Goal: Task Accomplishment & Management: Complete application form

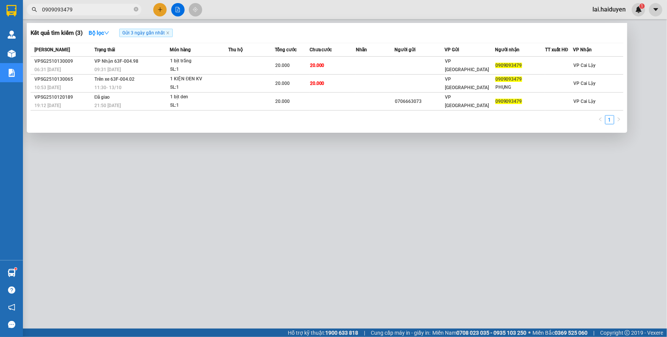
click at [96, 5] on span "0909093479" at bounding box center [84, 9] width 115 height 11
click at [137, 10] on icon "close-circle" at bounding box center [136, 9] width 5 height 5
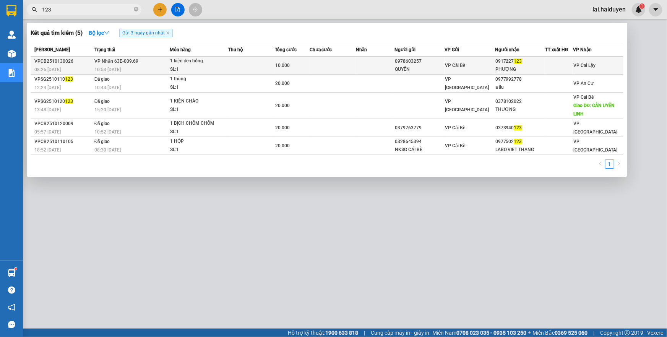
type input "123"
click at [254, 65] on td at bounding box center [251, 66] width 46 height 18
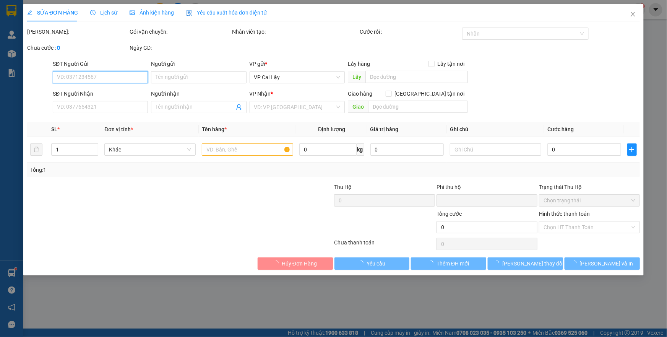
type input "0978603257"
type input "QUYÊN"
type input "0917227123"
type input "PHƯỢNG"
type input "0"
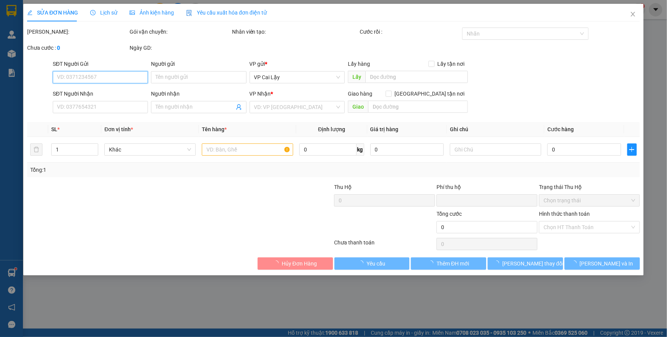
type input "10.000"
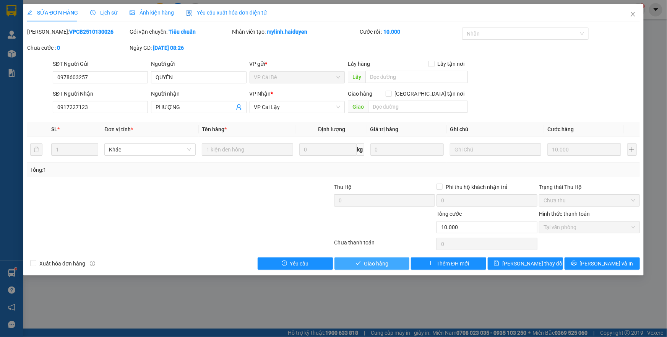
click at [366, 262] on span "Giao hàng" at bounding box center [376, 263] width 24 height 8
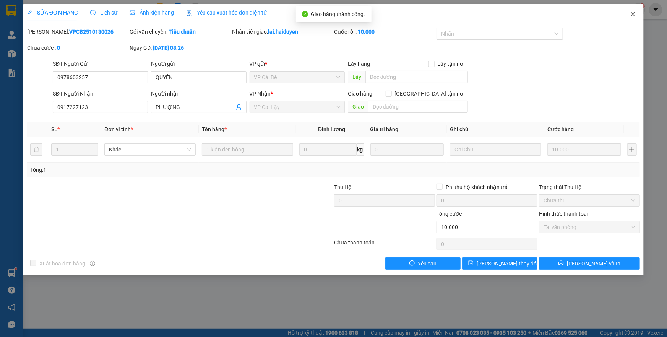
click at [635, 15] on icon "close" at bounding box center [633, 14] width 6 height 6
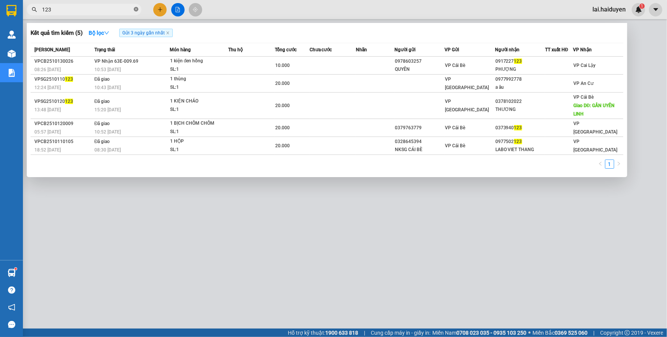
click at [134, 8] on icon "close-circle" at bounding box center [136, 9] width 5 height 5
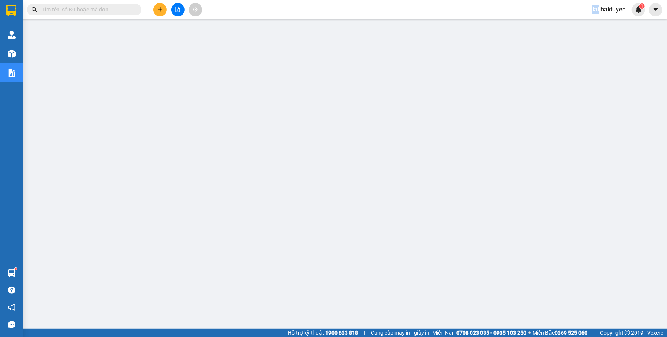
click at [134, 8] on span at bounding box center [136, 9] width 5 height 8
click at [129, 11] on input "text" at bounding box center [87, 9] width 90 height 8
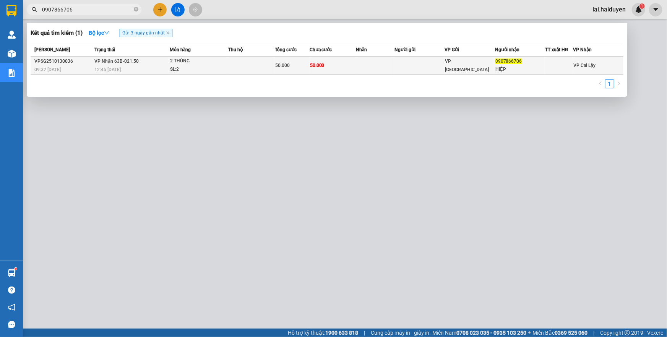
type input "0907866706"
click at [199, 62] on div "2 THÙNG" at bounding box center [198, 61] width 57 height 8
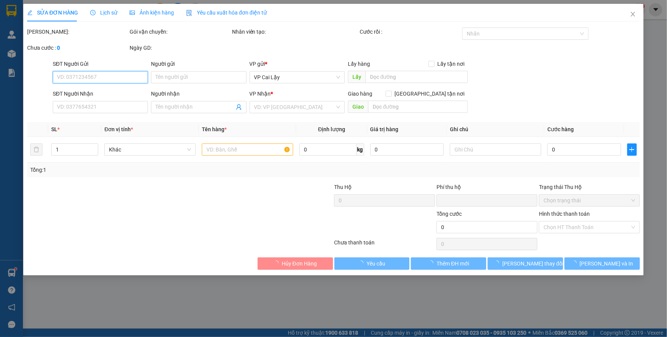
type input "0907866706"
type input "HIỆP"
type input "0"
type input "50.000"
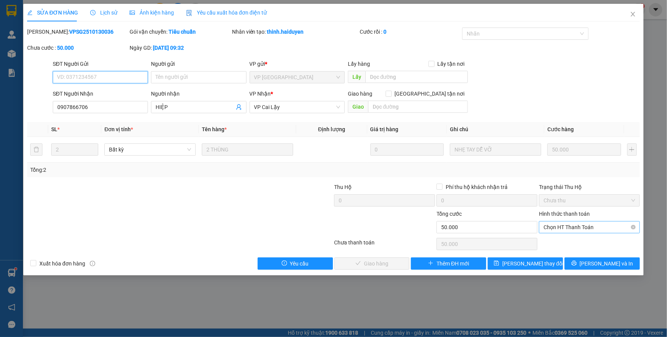
click at [619, 227] on span "Chọn HT Thanh Toán" at bounding box center [590, 226] width 92 height 11
click at [600, 243] on div "Tại văn phòng" at bounding box center [590, 242] width 92 height 8
type input "0"
click at [375, 261] on span "Lưu và Giao hàng" at bounding box center [385, 263] width 73 height 8
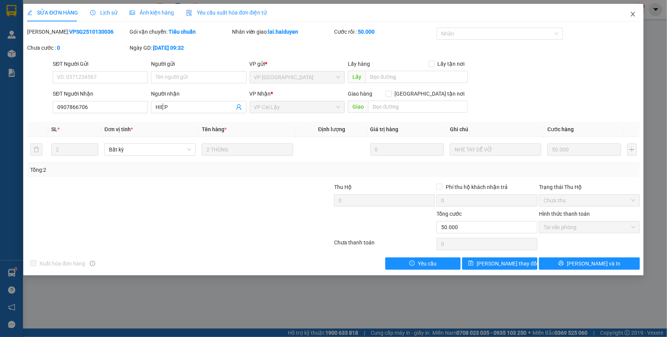
click at [632, 13] on icon "close" at bounding box center [633, 14] width 6 height 6
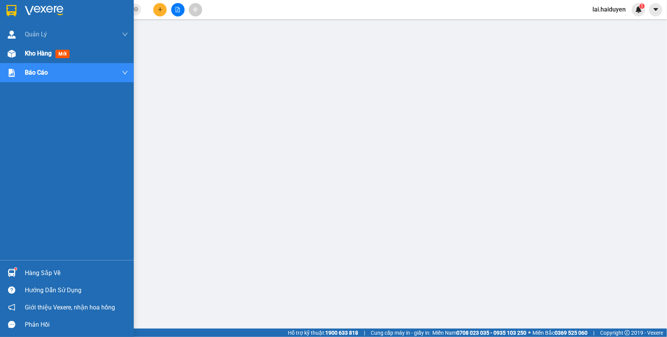
click at [15, 51] on img at bounding box center [12, 54] width 8 height 8
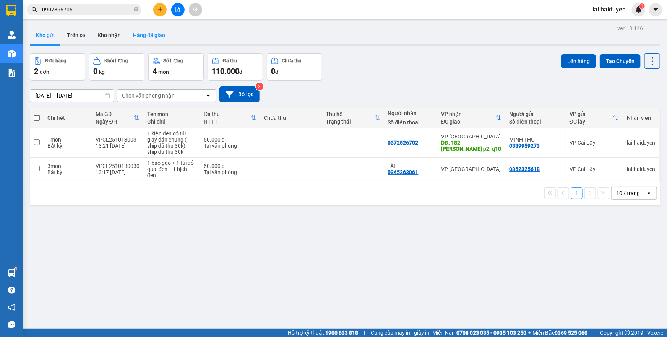
click at [152, 36] on button "Hàng đã giao" at bounding box center [149, 35] width 44 height 18
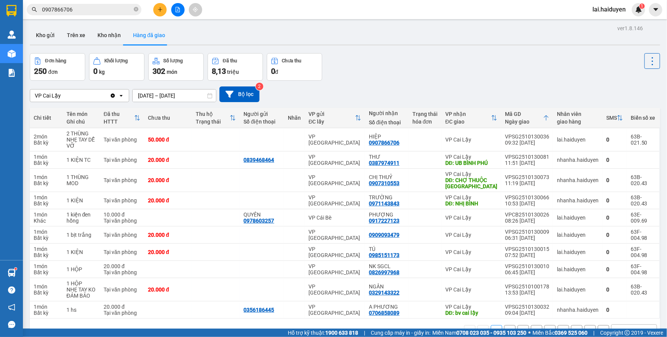
click at [72, 6] on input "0907866706" at bounding box center [87, 9] width 90 height 8
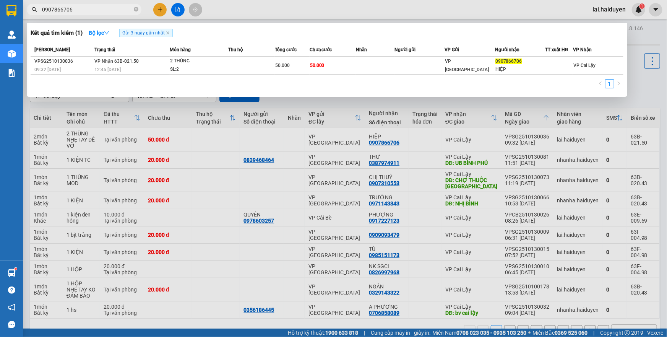
click at [72, 6] on input "0907866706" at bounding box center [87, 9] width 90 height 8
paste input "VPSG2510130020"
type input "VPSG2510130020"
click at [169, 33] on icon "close" at bounding box center [168, 33] width 4 height 4
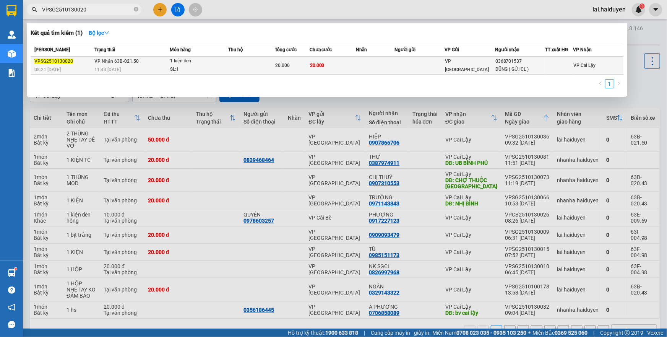
click at [280, 63] on span "20.000" at bounding box center [282, 65] width 15 height 5
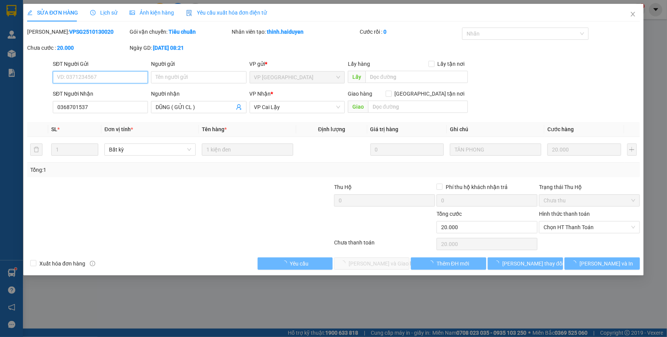
type input "0368701537"
type input "DŨNG ( GỬI CL )"
type input "0"
type input "20.000"
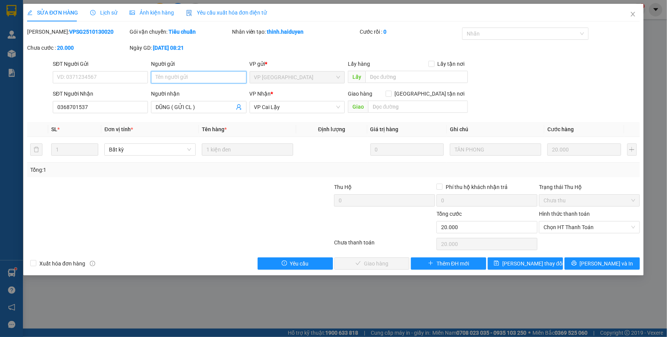
click at [205, 73] on input "Người gửi" at bounding box center [198, 77] width 95 height 12
type input "gọi 2 cuộc đều thuê bao"
click at [534, 262] on span "Lưu thay đổi" at bounding box center [533, 263] width 61 height 8
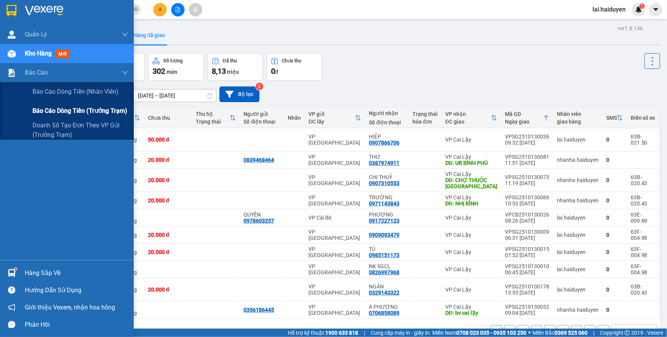
click at [54, 108] on span "Báo cáo dòng tiền (trưởng trạm)" at bounding box center [80, 111] width 95 height 10
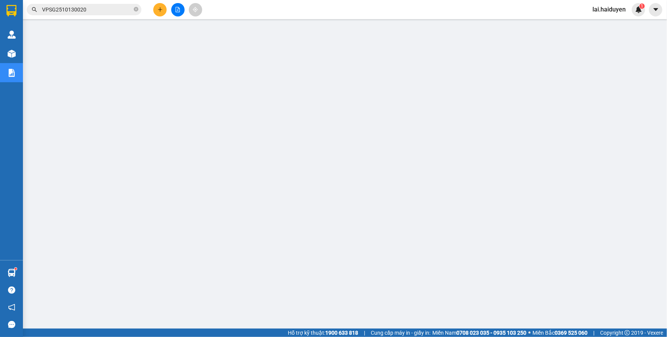
click at [596, 9] on span "lai.haiduyen" at bounding box center [610, 10] width 46 height 10
click at [598, 22] on li "Đăng xuất" at bounding box center [611, 24] width 49 height 12
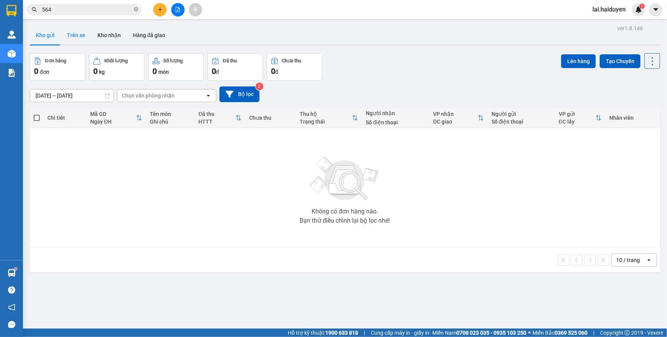
click at [69, 34] on button "Trên xe" at bounding box center [76, 35] width 31 height 18
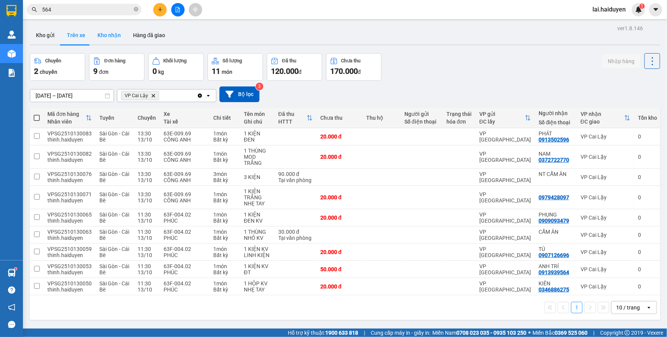
click at [109, 37] on button "Kho nhận" at bounding box center [109, 35] width 36 height 18
type input "17/09/2025 – 13/10/2025"
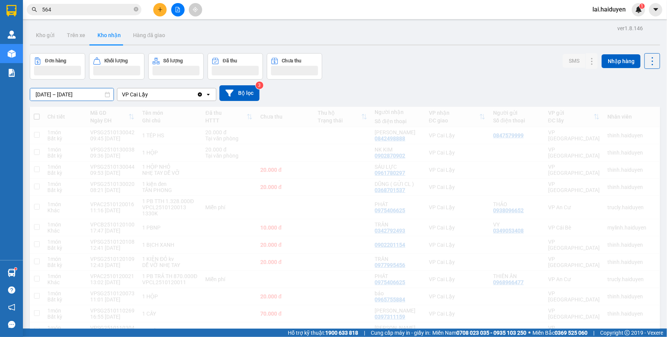
click at [77, 94] on input "17/09/2025 – 13/10/2025" at bounding box center [71, 94] width 83 height 12
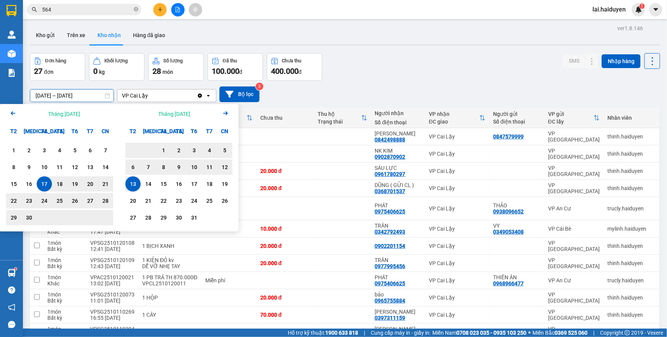
click at [351, 68] on div "Đơn hàng 27 đơn Khối lượng 0 kg Số lượng 28 món Đã thu 100.000 đ Chưa thu 400.0…" at bounding box center [345, 67] width 631 height 28
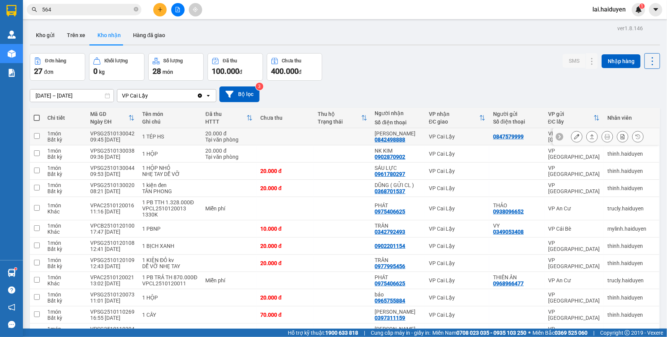
click at [288, 132] on td at bounding box center [285, 136] width 57 height 17
checkbox input "true"
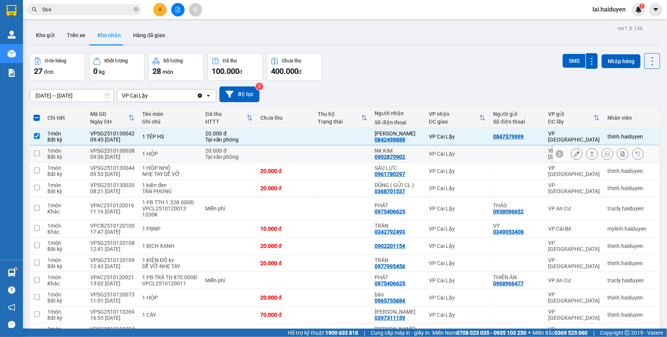
click at [275, 148] on td at bounding box center [285, 153] width 57 height 17
checkbox input "true"
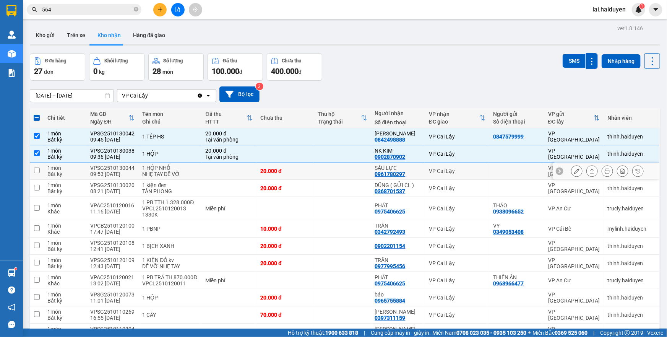
click at [279, 170] on div "20.000 đ" at bounding box center [285, 171] width 50 height 6
checkbox input "true"
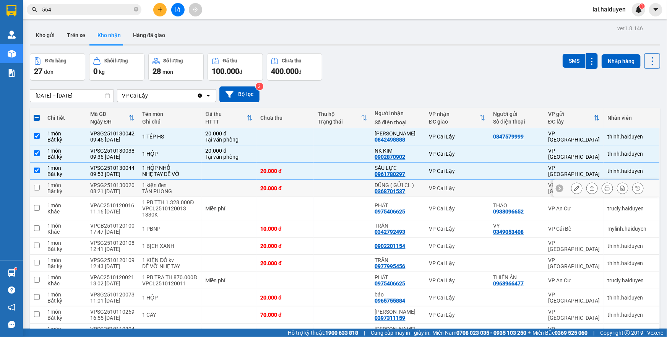
click at [279, 187] on div "20.000 đ" at bounding box center [285, 188] width 50 height 6
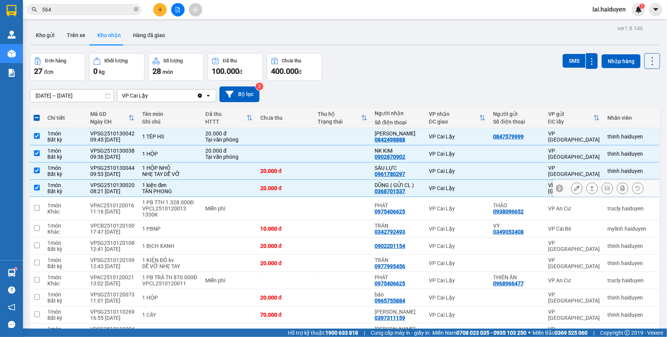
click at [114, 183] on div "VPSG2510130020" at bounding box center [112, 185] width 44 height 6
checkbox input "true"
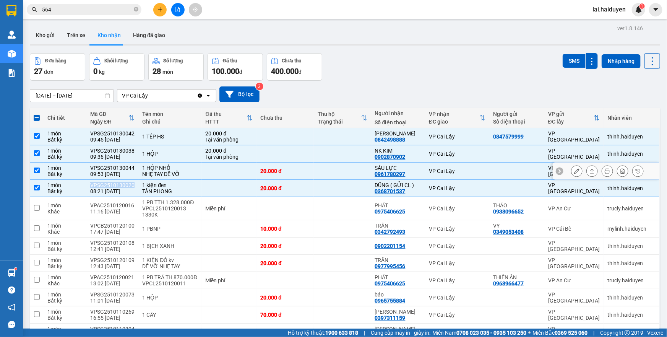
copy div "VPSG2510130020"
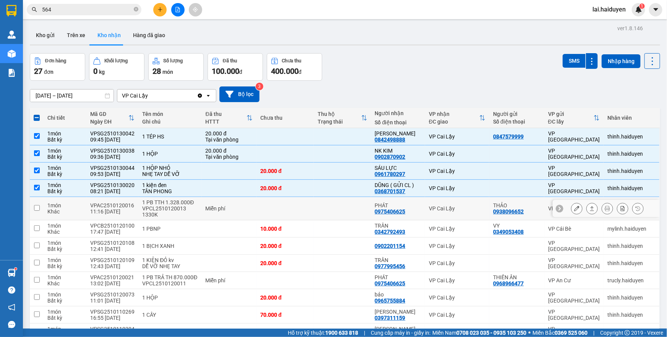
click at [235, 203] on td "Miễn phí" at bounding box center [229, 208] width 55 height 23
checkbox input "true"
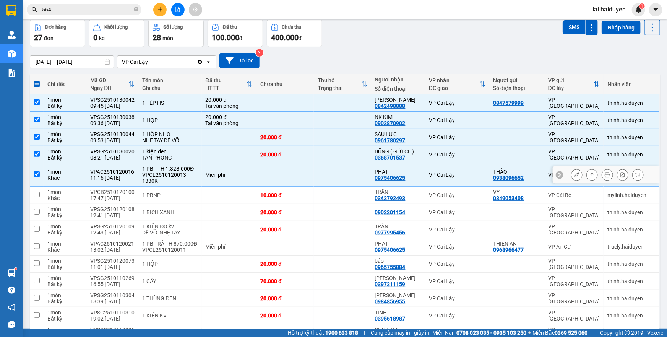
scroll to position [69, 0]
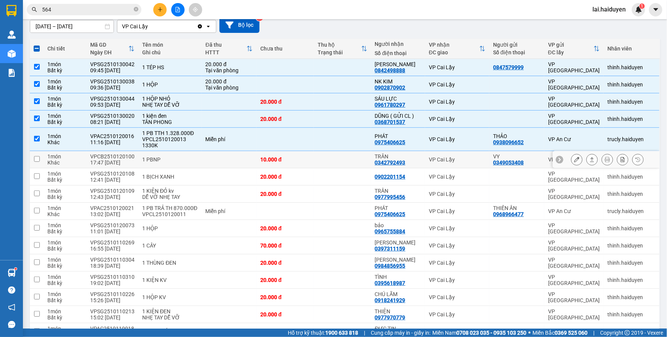
click at [344, 159] on td at bounding box center [342, 159] width 57 height 17
checkbox input "true"
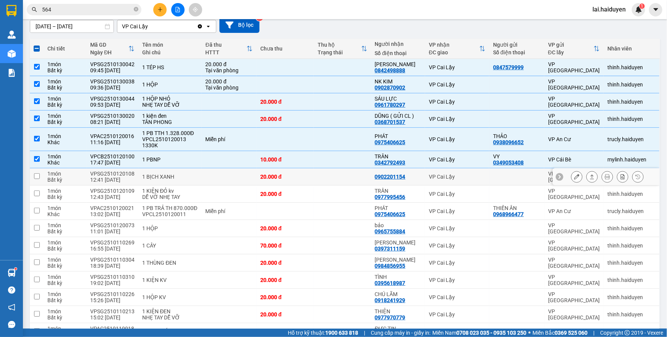
click at [316, 175] on td at bounding box center [342, 176] width 57 height 17
checkbox input "true"
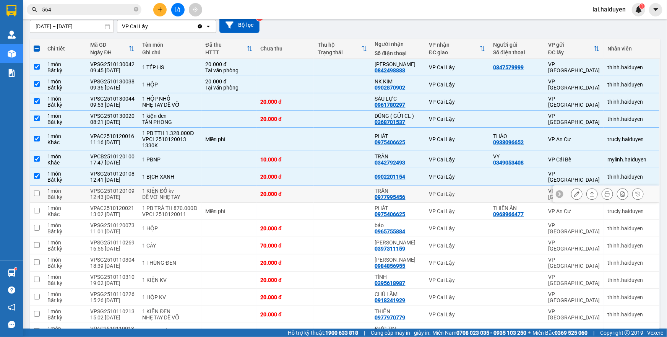
click at [297, 194] on div "20.000 đ" at bounding box center [285, 194] width 50 height 6
checkbox input "true"
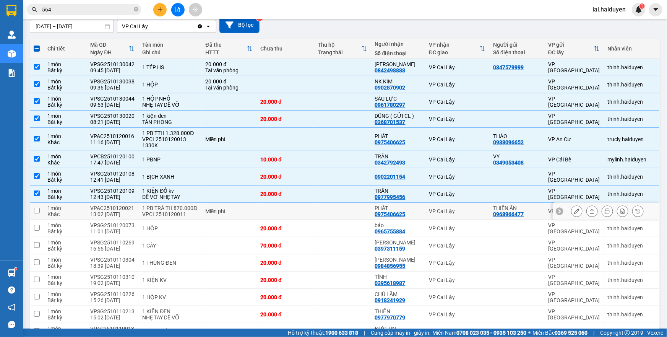
click at [301, 207] on td at bounding box center [285, 211] width 57 height 17
checkbox input "true"
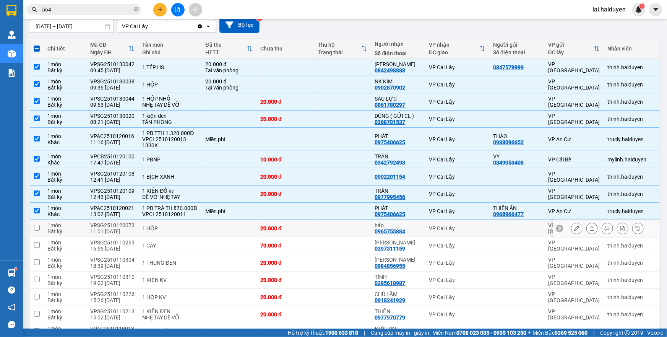
click at [292, 220] on td "20.000 đ" at bounding box center [285, 228] width 57 height 17
checkbox input "true"
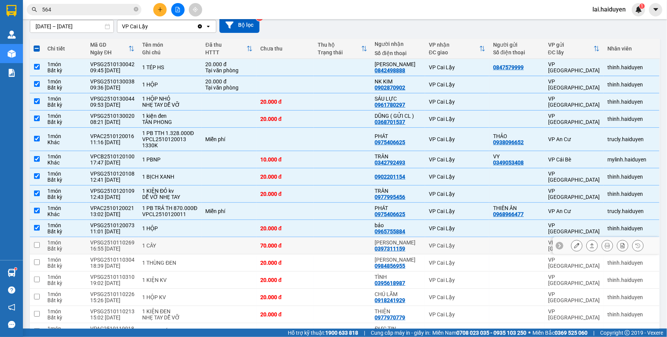
click at [287, 246] on div "70.000 đ" at bounding box center [285, 246] width 50 height 6
checkbox input "true"
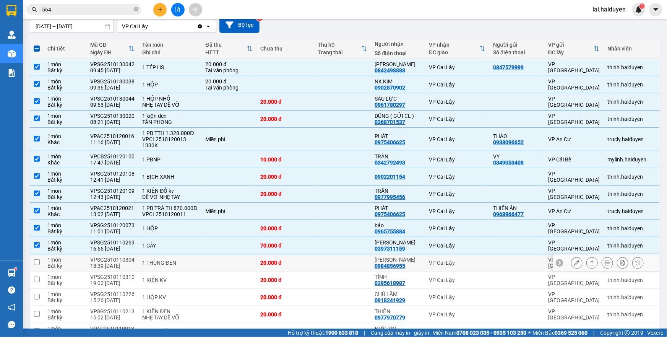
click at [282, 260] on div "20.000 đ" at bounding box center [285, 263] width 50 height 6
checkbox input "true"
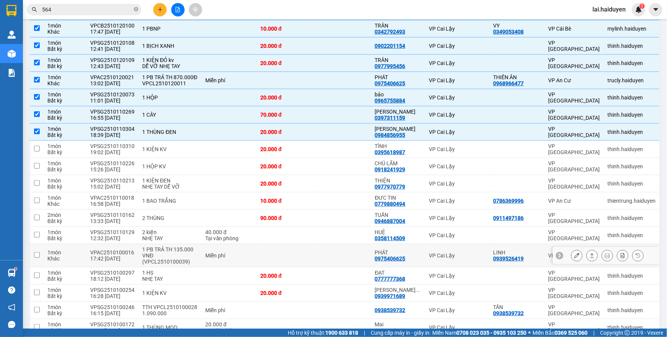
scroll to position [208, 0]
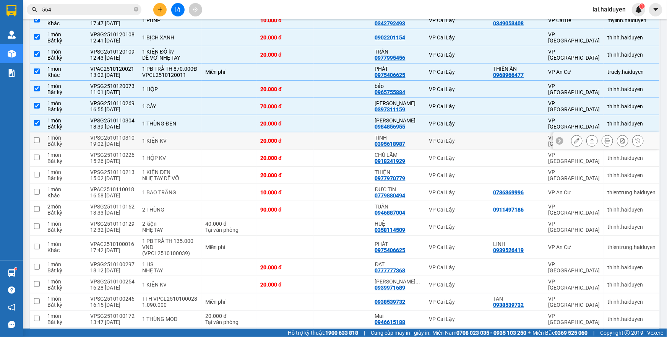
click at [338, 140] on td at bounding box center [342, 140] width 57 height 17
checkbox input "true"
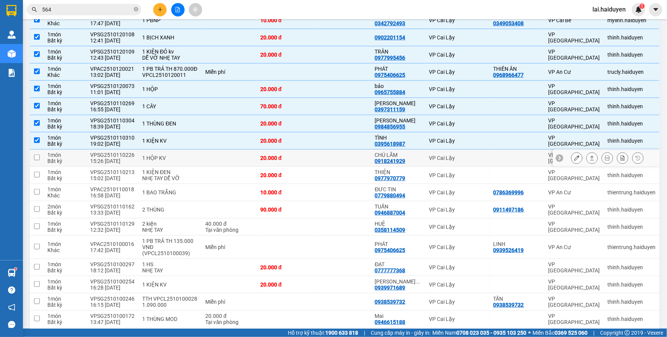
click at [338, 156] on td at bounding box center [342, 158] width 57 height 17
checkbox input "true"
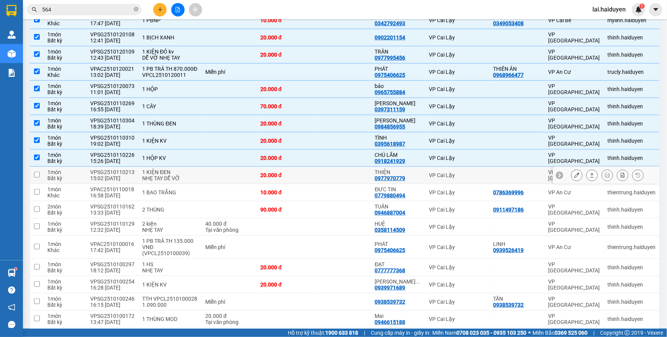
click at [333, 171] on td at bounding box center [342, 175] width 57 height 17
checkbox input "true"
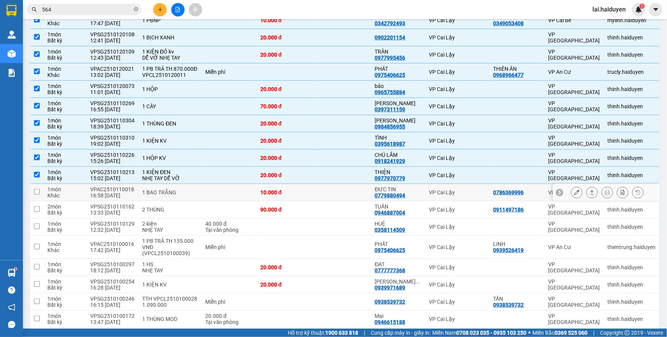
click at [324, 185] on td at bounding box center [342, 192] width 57 height 17
checkbox input "true"
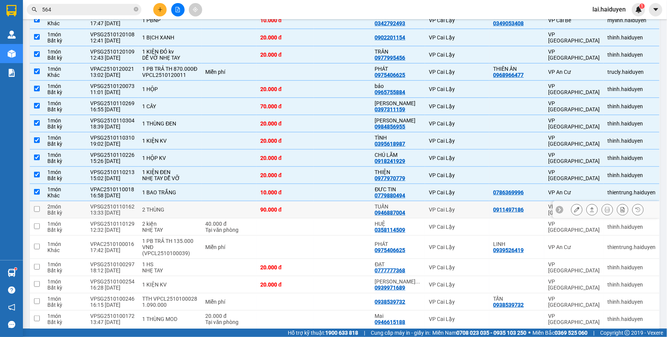
click at [322, 209] on td at bounding box center [342, 209] width 57 height 17
checkbox input "true"
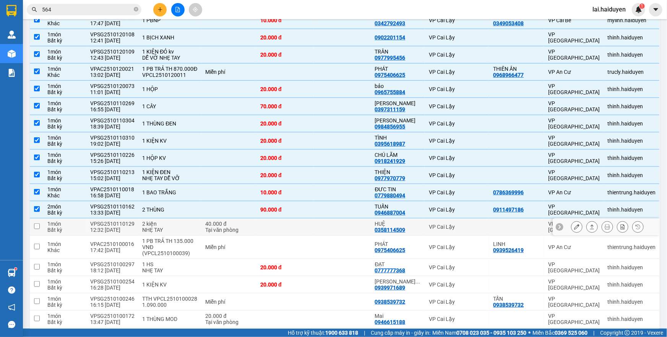
click at [318, 226] on td at bounding box center [342, 226] width 57 height 17
checkbox input "true"
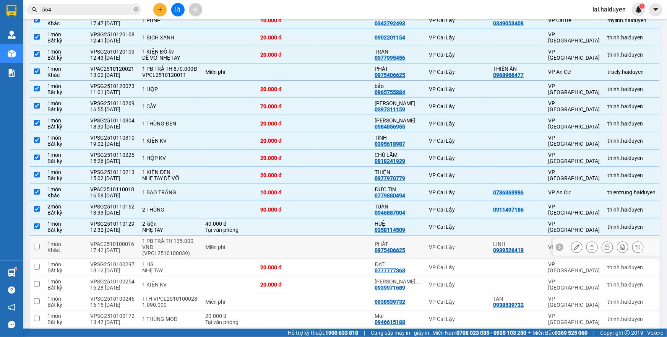
click at [310, 241] on td at bounding box center [285, 247] width 57 height 23
checkbox input "true"
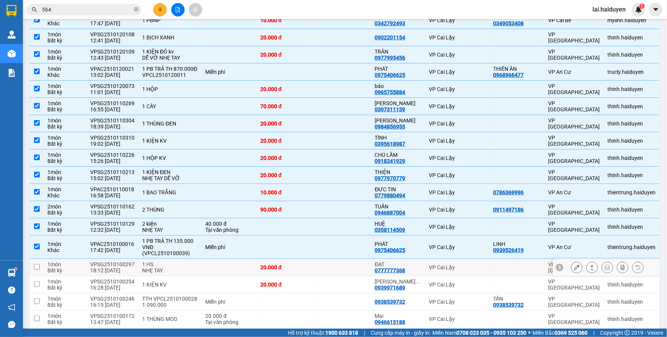
click at [300, 268] on div "20.000 đ" at bounding box center [285, 267] width 50 height 6
checkbox input "true"
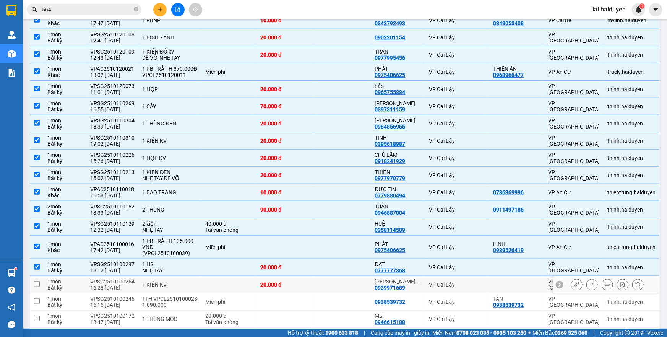
click at [310, 281] on td "20.000 đ" at bounding box center [285, 284] width 57 height 17
checkbox input "true"
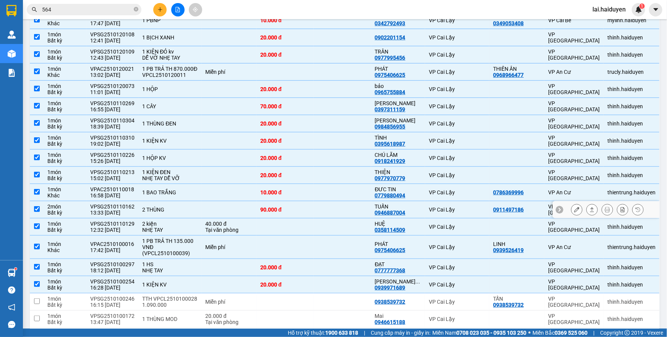
scroll to position [313, 0]
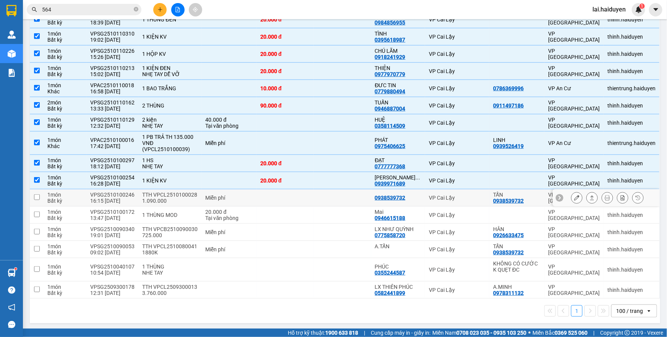
click at [269, 195] on td at bounding box center [285, 197] width 57 height 17
checkbox input "true"
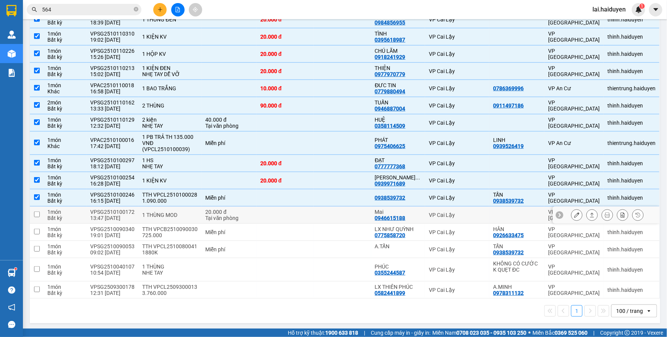
click at [258, 213] on td at bounding box center [285, 215] width 57 height 17
checkbox input "true"
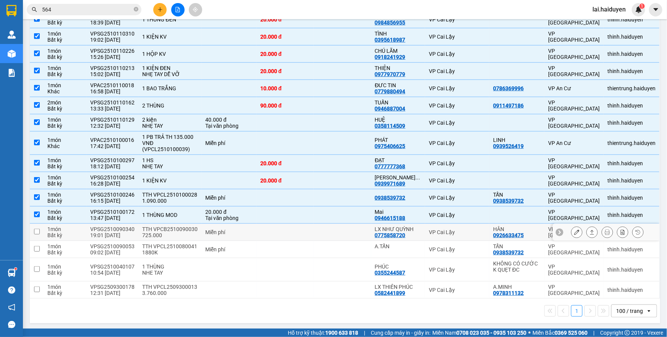
click at [257, 224] on td at bounding box center [285, 232] width 57 height 17
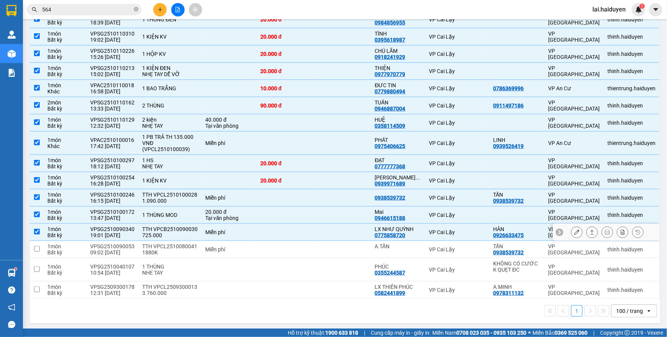
checkbox input "true"
click at [252, 242] on td "Miễn phí" at bounding box center [229, 249] width 55 height 17
checkbox input "true"
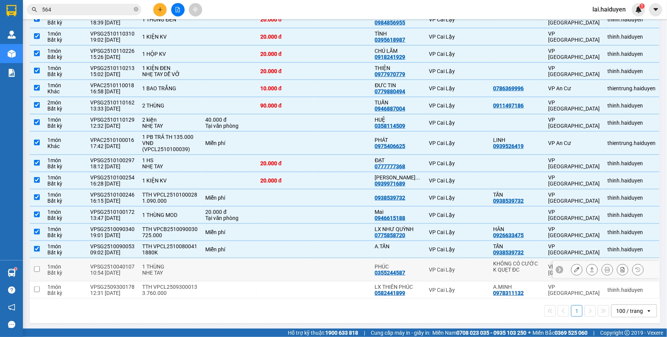
click at [252, 266] on td at bounding box center [229, 269] width 55 height 23
checkbox input "true"
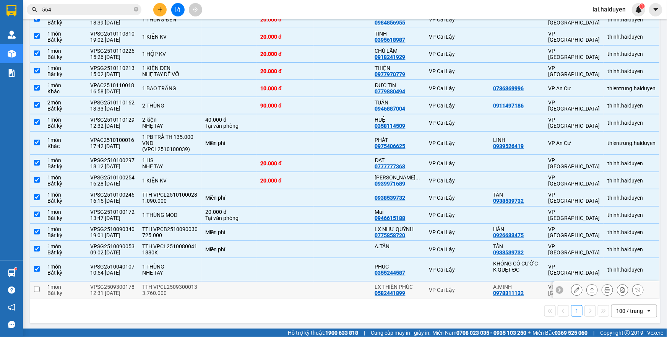
click at [249, 284] on td at bounding box center [229, 290] width 55 height 17
checkbox input "true"
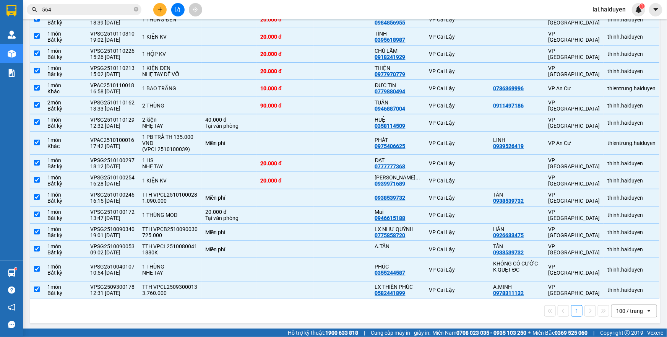
click at [71, 10] on input "564" at bounding box center [87, 9] width 90 height 8
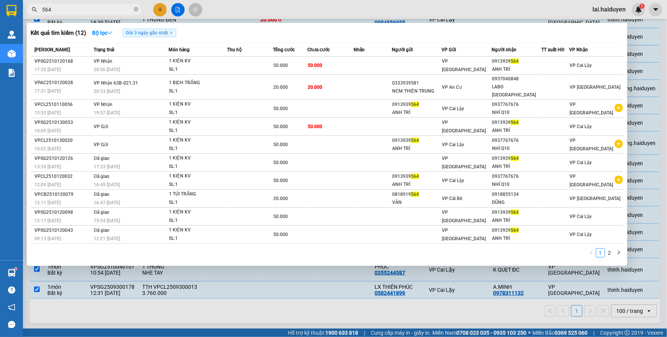
click at [71, 10] on input "564" at bounding box center [87, 9] width 90 height 8
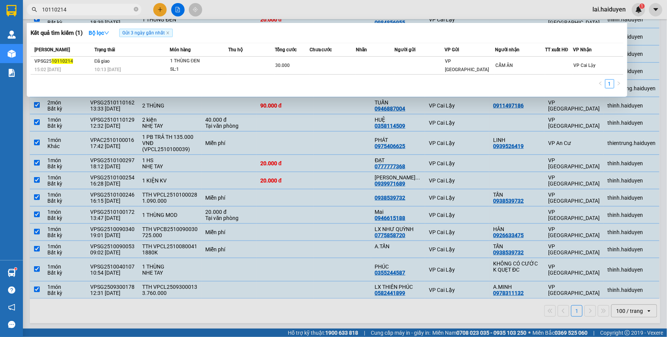
click at [227, 14] on div at bounding box center [333, 168] width 667 height 337
click at [77, 9] on input "10110214" at bounding box center [87, 9] width 90 height 8
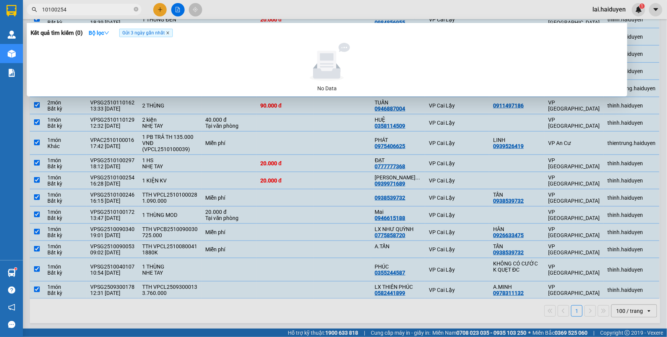
click at [170, 34] on icon "close" at bounding box center [168, 33] width 4 height 4
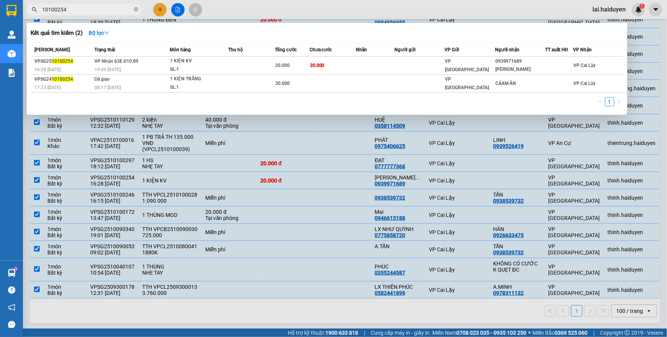
click at [251, 12] on div at bounding box center [333, 168] width 667 height 337
click at [83, 13] on input "10100254" at bounding box center [87, 9] width 90 height 8
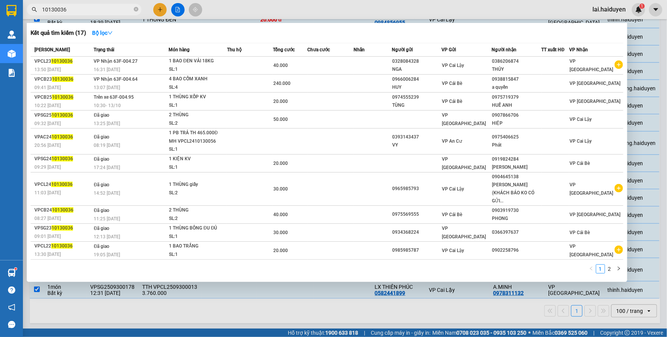
type input "10130036"
click at [313, 13] on div at bounding box center [333, 168] width 667 height 337
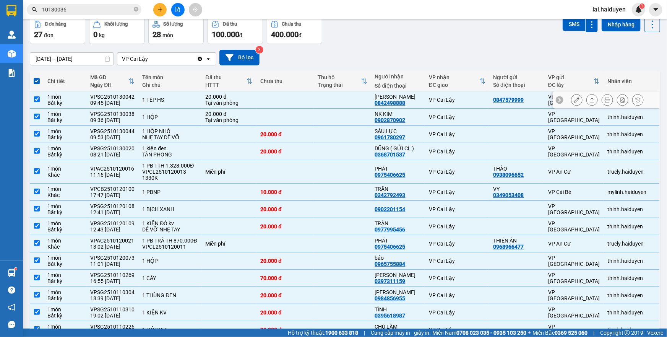
scroll to position [0, 0]
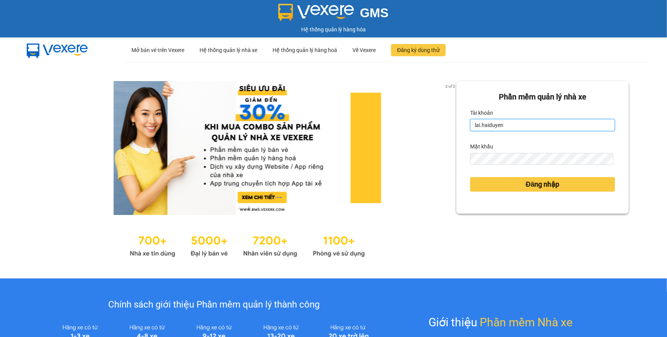
type input "kimtuyen25.haiduyen"
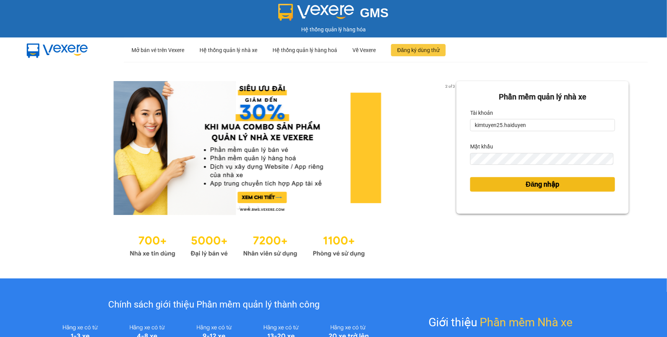
click at [510, 186] on button "Đăng nhập" at bounding box center [542, 184] width 145 height 15
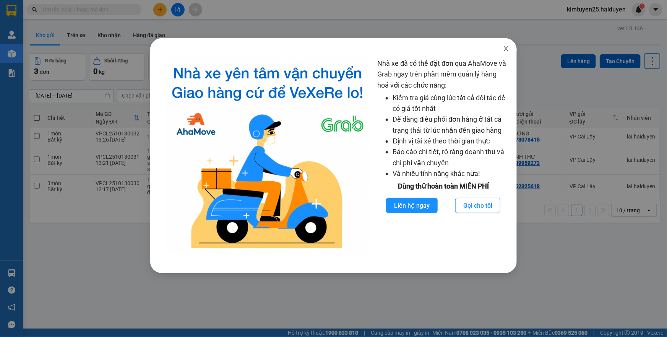
click at [507, 46] on icon "close" at bounding box center [506, 49] width 6 height 6
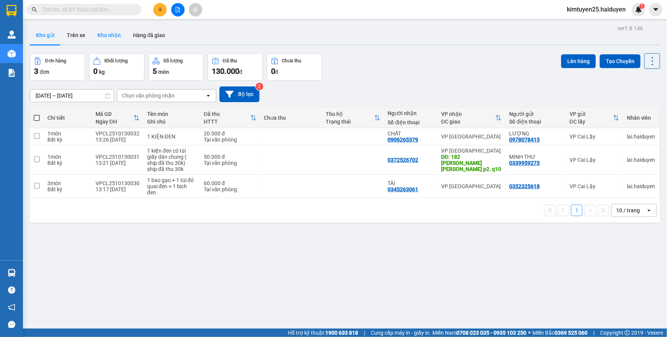
click at [107, 37] on button "Kho nhận" at bounding box center [109, 35] width 36 height 18
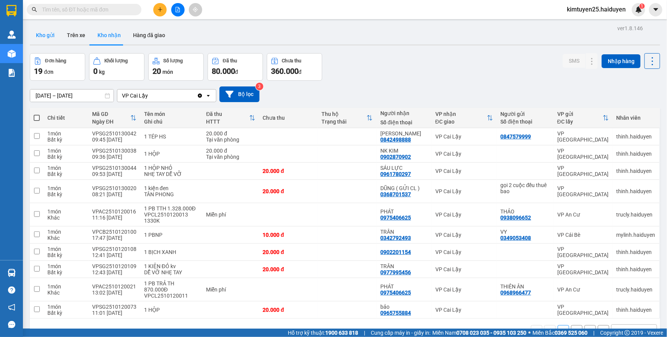
click at [44, 33] on button "Kho gửi" at bounding box center [45, 35] width 31 height 18
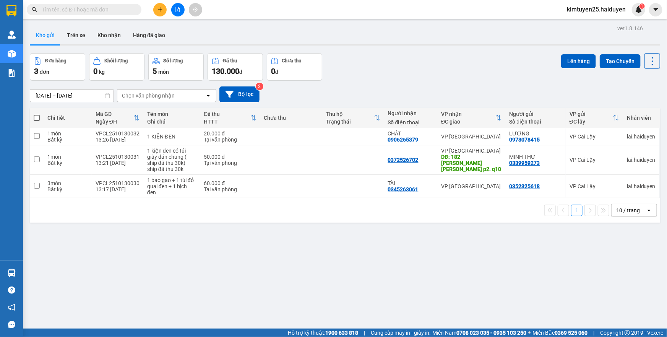
click at [122, 8] on input "text" at bounding box center [87, 9] width 90 height 8
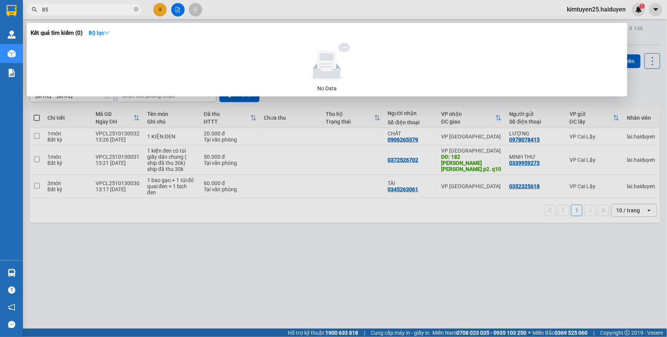
type input "8"
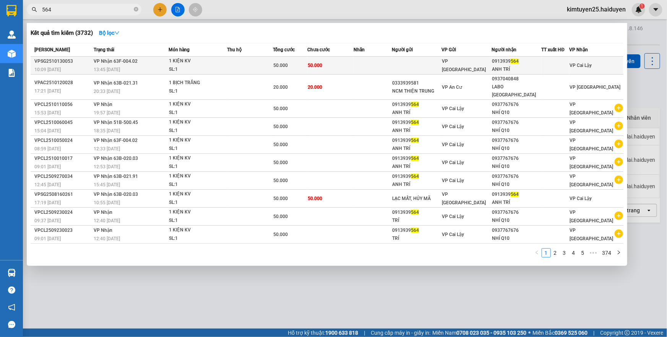
type input "564"
click at [313, 61] on td "50.000" at bounding box center [331, 66] width 46 height 18
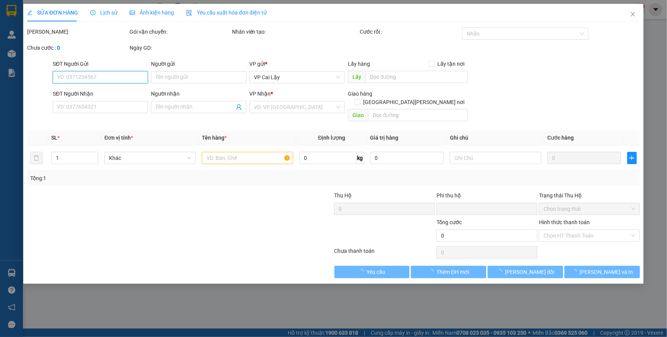
type input "0913939564"
type input "ANH TRÍ"
type input "0"
type input "50.000"
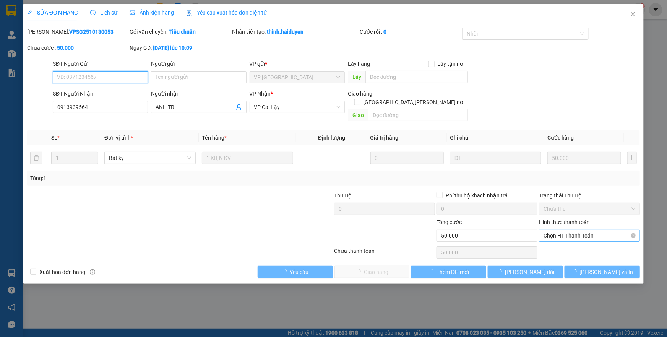
click at [560, 230] on span "Chọn HT Thanh Toán" at bounding box center [590, 235] width 92 height 11
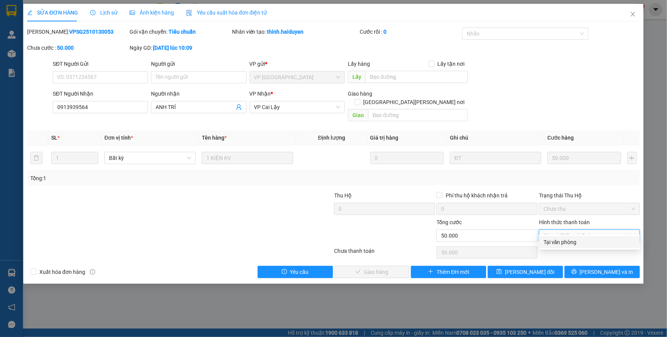
click at [562, 240] on div "Tại văn phòng" at bounding box center [590, 242] width 92 height 8
type input "0"
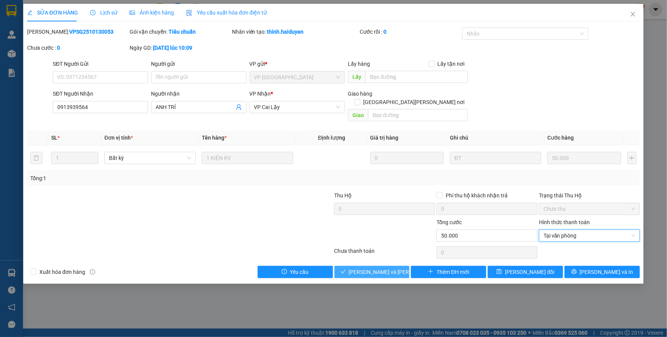
click at [381, 268] on span "Lưu và Giao hàng" at bounding box center [400, 272] width 103 height 8
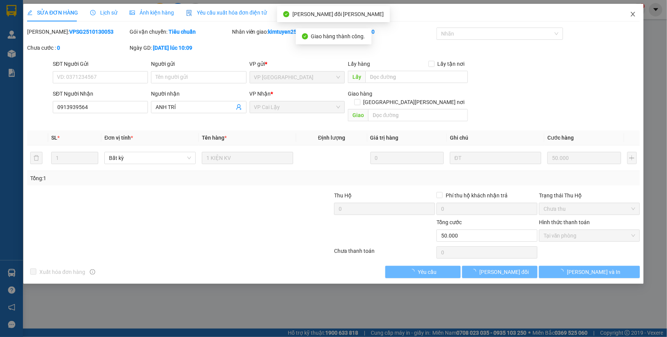
click at [635, 15] on icon "close" at bounding box center [633, 14] width 6 height 6
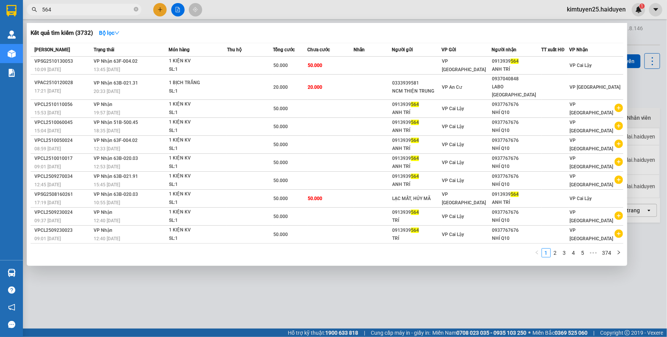
click at [93, 9] on input "564" at bounding box center [87, 9] width 90 height 8
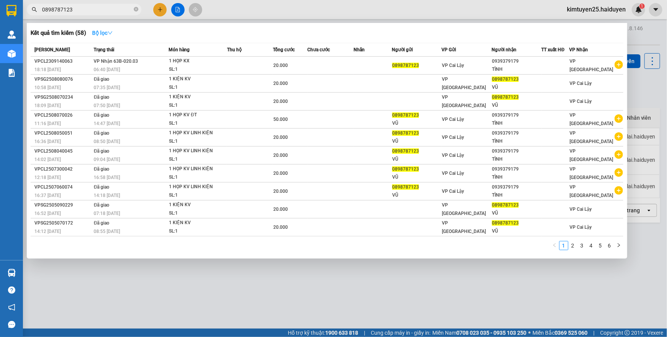
type input "0898787123"
click at [108, 34] on strong "Bộ lọc" at bounding box center [102, 33] width 21 height 6
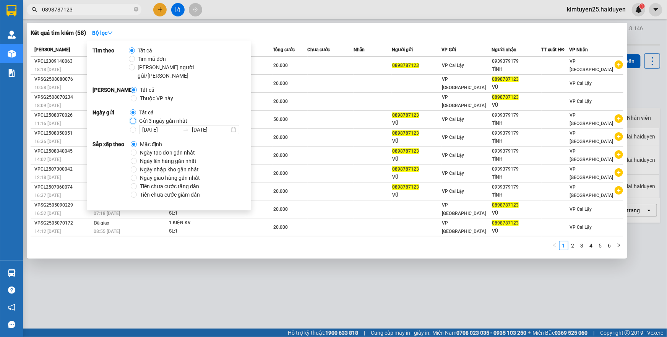
click at [134, 118] on input "Gửi 3 ngày gần nhất" at bounding box center [133, 121] width 6 height 6
radio input "true"
radio input "false"
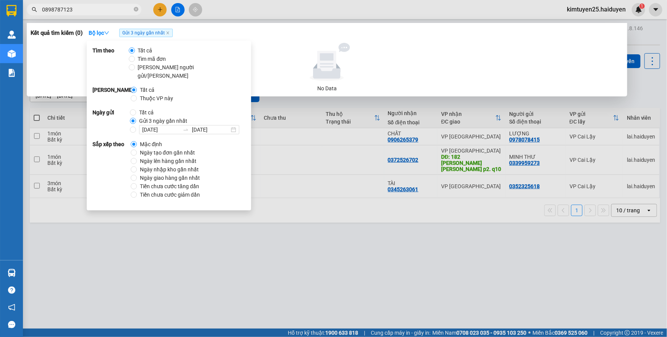
click at [103, 9] on input "0898787123" at bounding box center [87, 9] width 90 height 8
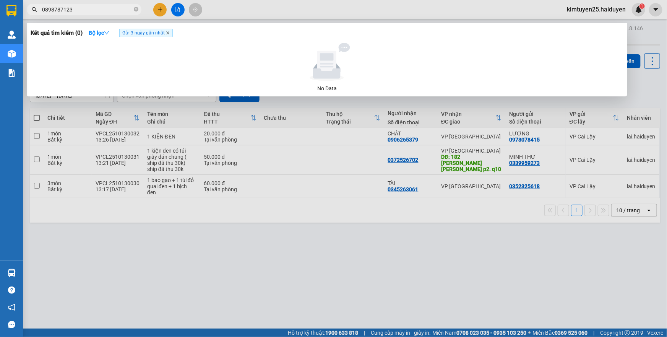
click at [167, 32] on icon "close" at bounding box center [168, 33] width 4 height 4
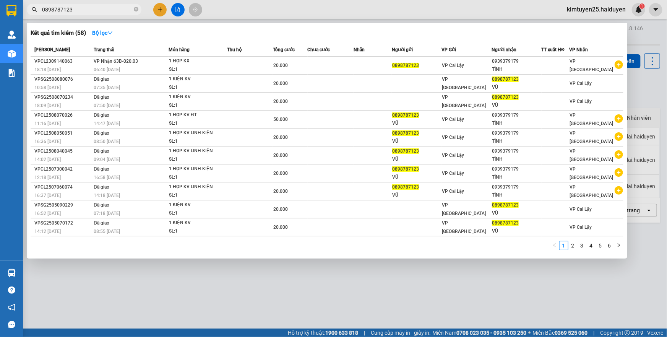
click at [404, 10] on div at bounding box center [333, 168] width 667 height 337
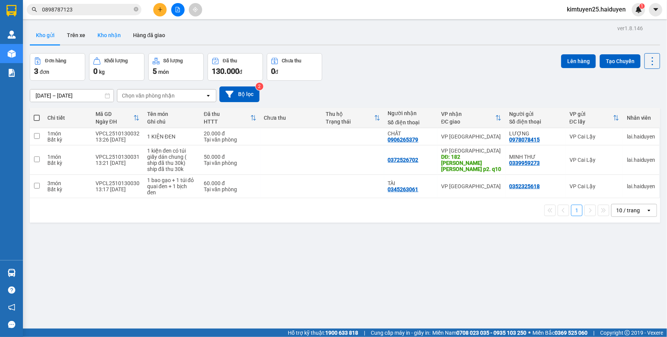
click at [111, 33] on button "Kho nhận" at bounding box center [109, 35] width 36 height 18
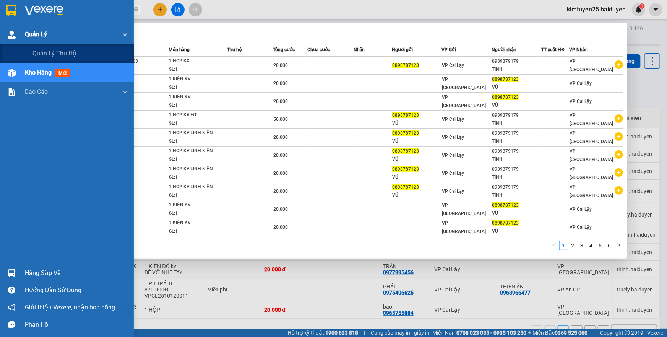
drag, startPoint x: 75, startPoint y: 9, endPoint x: 0, endPoint y: 36, distance: 79.5
click at [0, 36] on section "Kết quả tìm kiếm ( 58 ) Bộ lọc Mã ĐH Trạng thái Món hàng Thu hộ Tổng cước Chưa …" at bounding box center [333, 168] width 667 height 337
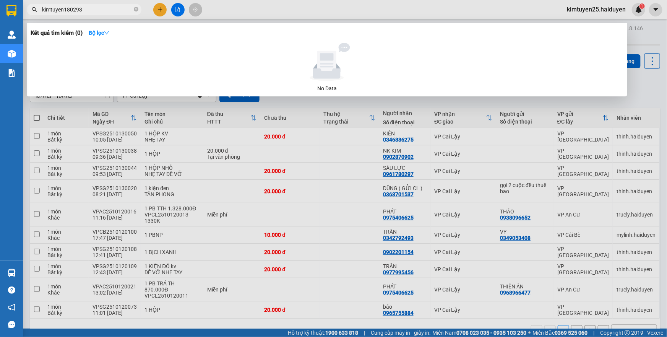
drag, startPoint x: 88, startPoint y: 9, endPoint x: 42, endPoint y: 13, distance: 45.7
click at [42, 13] on input "kimtuyen180293" at bounding box center [87, 9] width 90 height 8
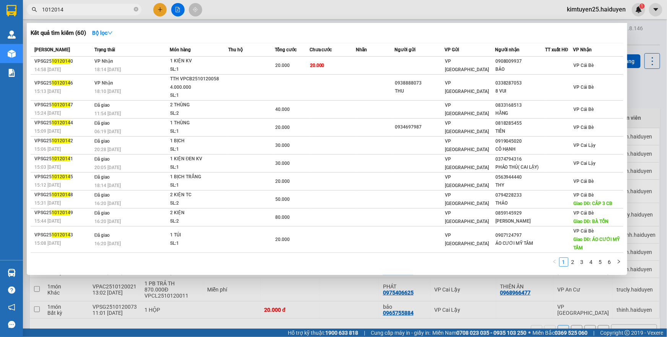
click at [54, 8] on input "1012014" at bounding box center [87, 9] width 90 height 8
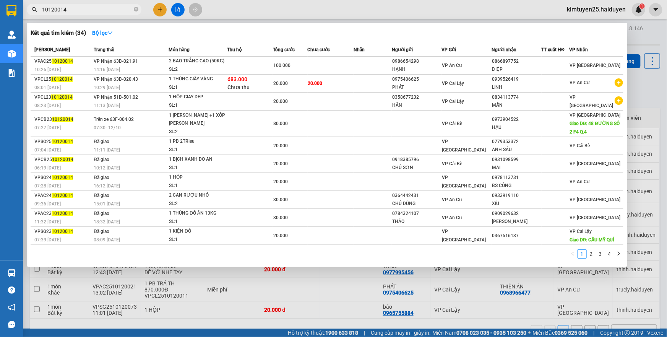
drag, startPoint x: 74, startPoint y: 11, endPoint x: 25, endPoint y: 9, distance: 49.0
click at [25, 9] on div "10120014" at bounding box center [74, 9] width 149 height 11
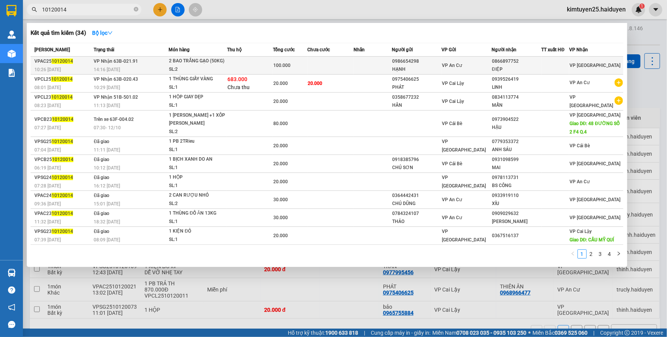
type input "0"
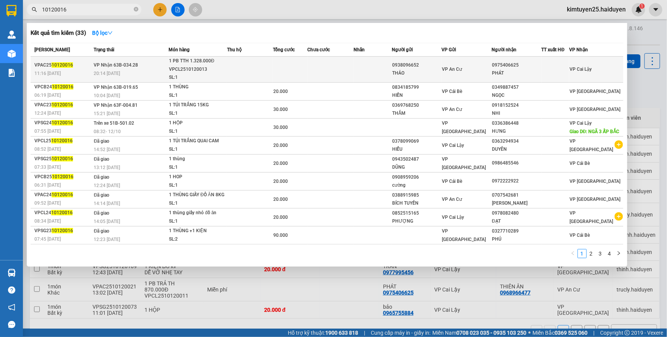
type input "10120016"
click at [336, 69] on td at bounding box center [331, 70] width 46 height 26
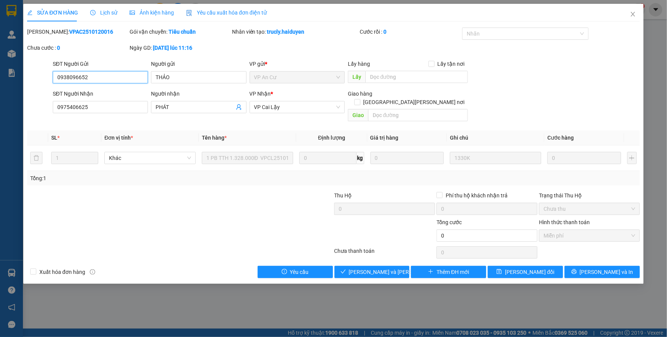
type input "0938096652"
type input "THẢO"
type input "0975406625"
type input "PHÁT"
type input "0"
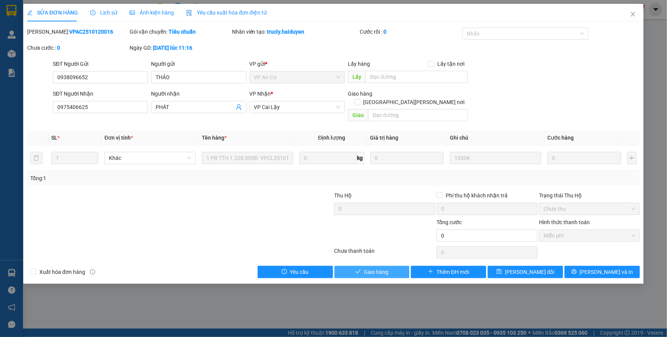
click at [389, 267] on button "Giao hàng" at bounding box center [372, 272] width 75 height 12
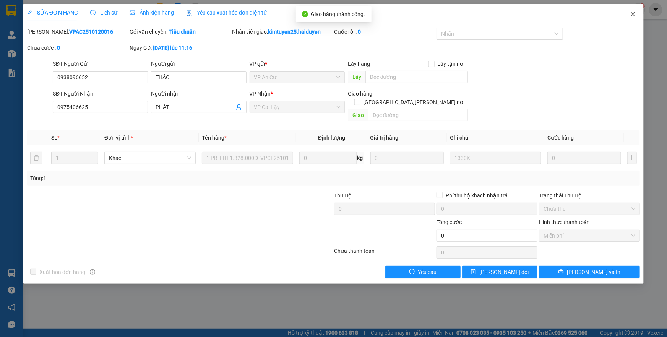
click at [633, 11] on span "Close" at bounding box center [633, 14] width 21 height 21
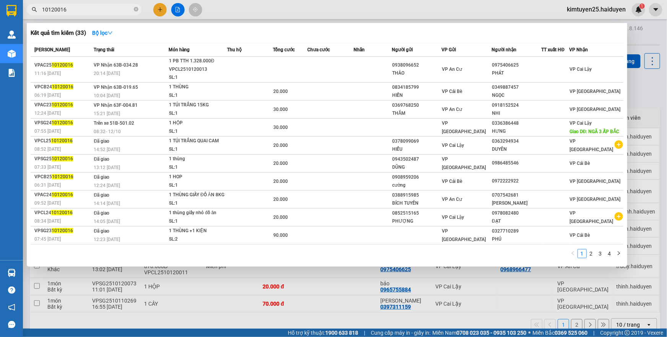
drag, startPoint x: 75, startPoint y: 10, endPoint x: 59, endPoint y: 10, distance: 16.1
click at [59, 10] on input "10120016" at bounding box center [87, 9] width 90 height 8
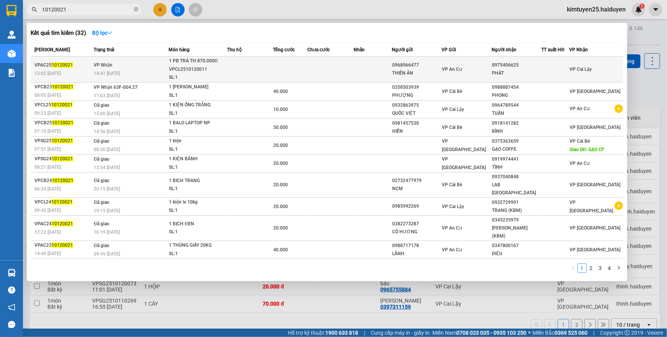
type input "10120021"
click at [329, 67] on td at bounding box center [331, 70] width 46 height 26
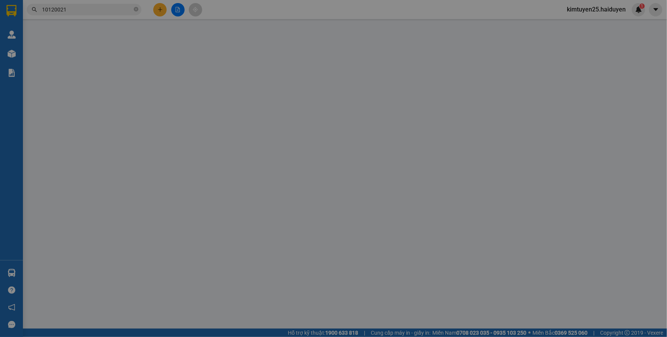
type input "0968966477"
type input "THIÊN ÂN"
type input "0975406625"
type input "PHÁT"
type input "0"
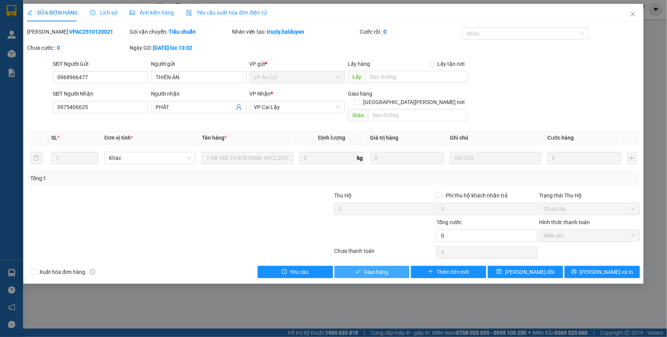
click at [352, 266] on button "Giao hàng" at bounding box center [372, 272] width 75 height 12
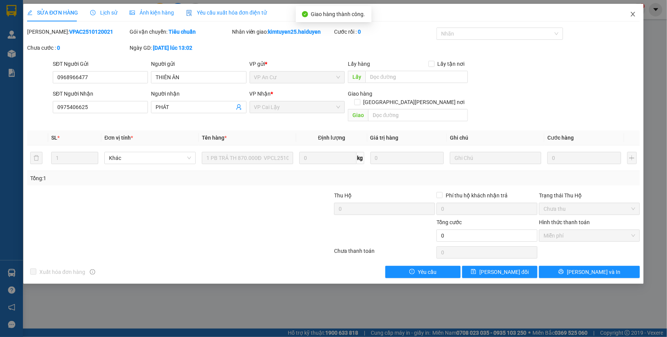
click at [635, 13] on icon "close" at bounding box center [633, 14] width 4 height 5
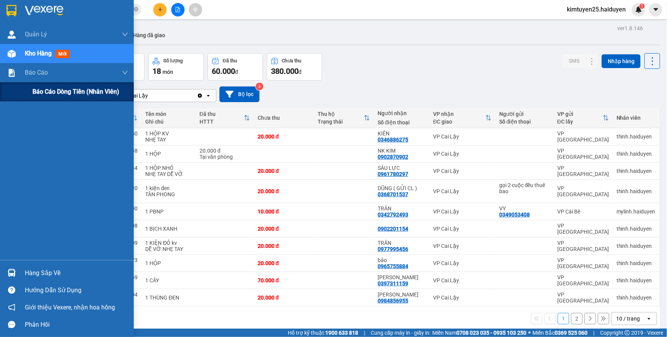
click at [24, 91] on div "Báo cáo dòng tiền (nhân viên)" at bounding box center [67, 91] width 134 height 19
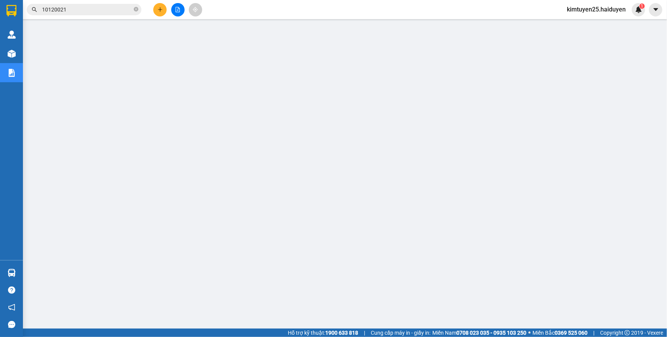
click at [597, 8] on span "kimtuyen25.haiduyen" at bounding box center [596, 10] width 71 height 10
click at [594, 22] on span "Đăng xuất" at bounding box center [600, 24] width 55 height 8
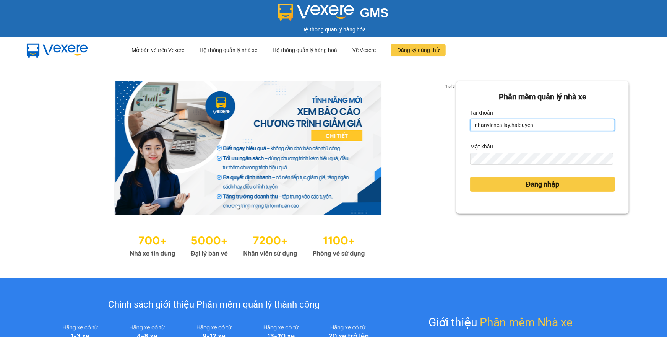
click at [541, 123] on input "nhanviencailay.haiduyen" at bounding box center [542, 125] width 145 height 12
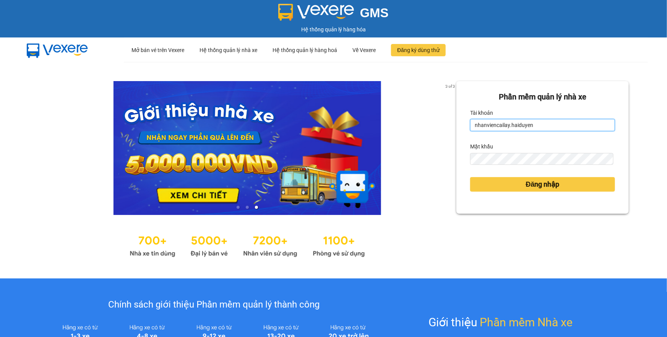
type input "cailay1.haiduyen"
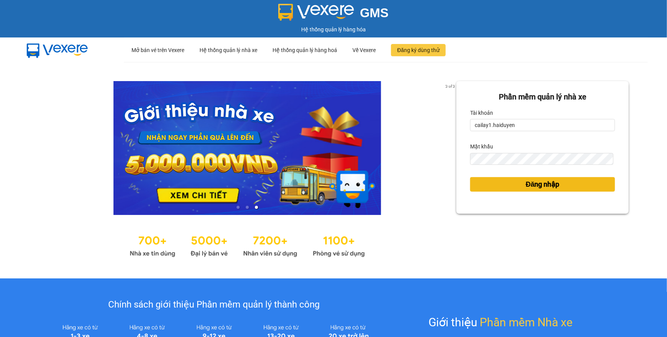
click at [536, 180] on span "Đăng nhập" at bounding box center [543, 184] width 34 height 11
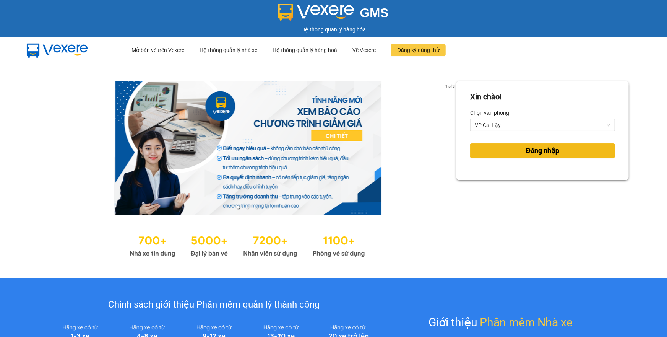
click at [534, 157] on button "Đăng nhập" at bounding box center [542, 150] width 145 height 15
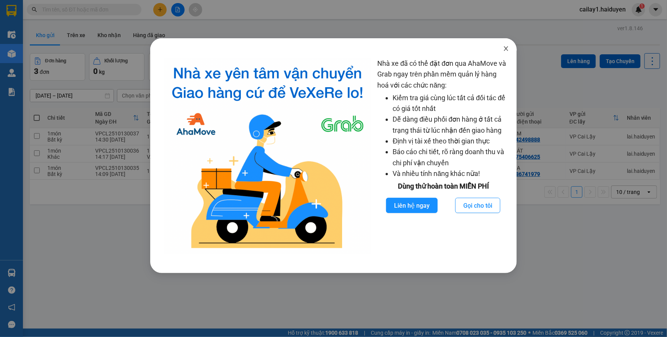
click at [505, 47] on icon "close" at bounding box center [507, 48] width 4 height 5
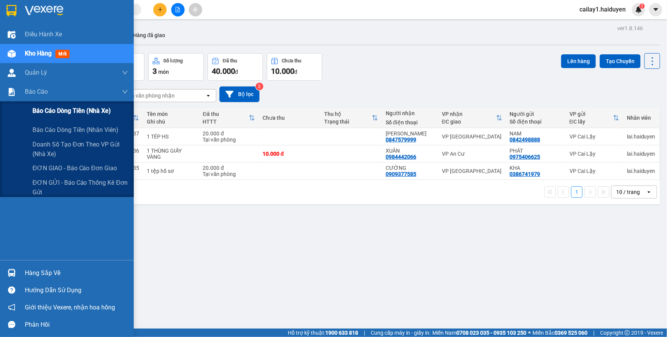
click at [52, 116] on div "Báo cáo dòng tiền (nhà xe)" at bounding box center [81, 110] width 96 height 19
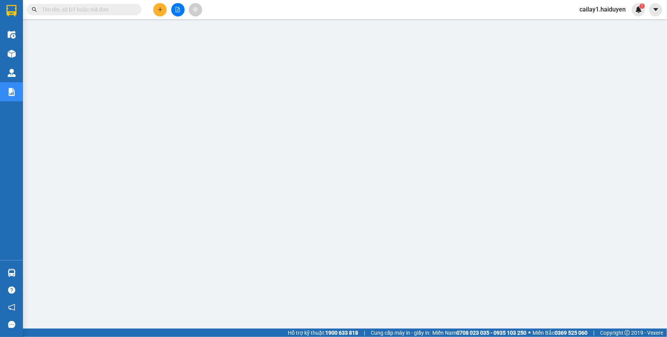
click at [602, 8] on span "cailay1.haiduyen" at bounding box center [603, 10] width 59 height 10
click at [601, 26] on span "Đăng xuất" at bounding box center [606, 24] width 41 height 8
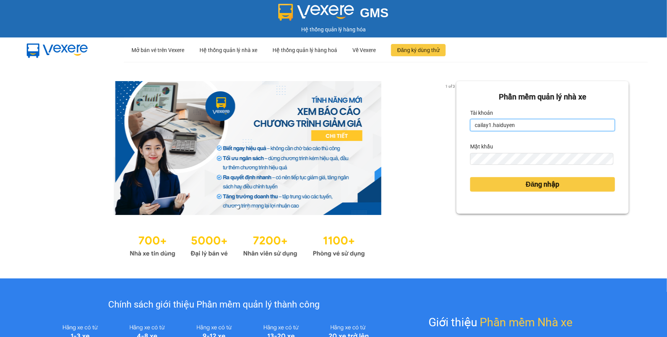
click at [514, 128] on input "cailay1.haiduyen" at bounding box center [542, 125] width 145 height 12
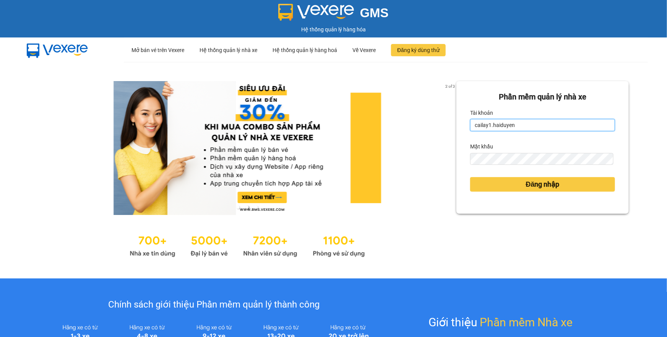
type input "nhanviencailay.haiduyen"
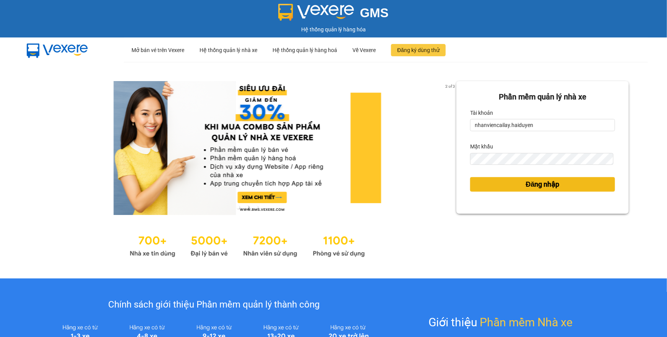
click at [501, 184] on button "Đăng nhập" at bounding box center [542, 184] width 145 height 15
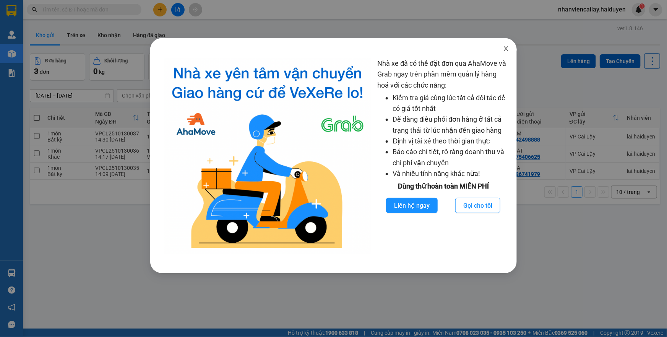
click at [505, 48] on icon "close" at bounding box center [506, 49] width 6 height 6
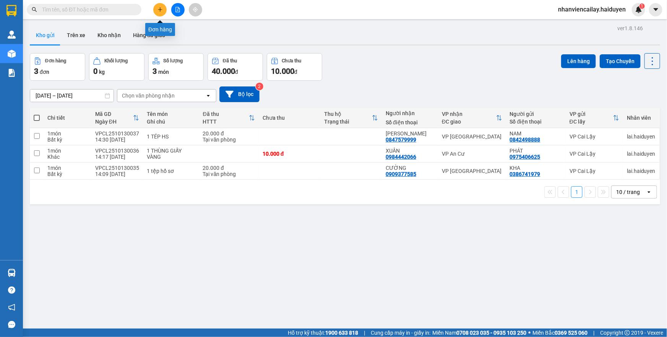
click at [158, 9] on icon "plus" at bounding box center [160, 9] width 5 height 5
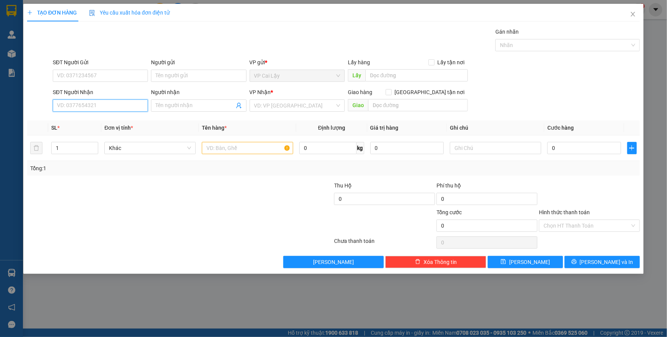
click at [108, 103] on input "SĐT Người Nhận" at bounding box center [100, 105] width 95 height 12
type input "0776541399"
click at [108, 123] on div "0776541399 - [GEOGRAPHIC_DATA]" at bounding box center [100, 121] width 86 height 8
type input "Ý"
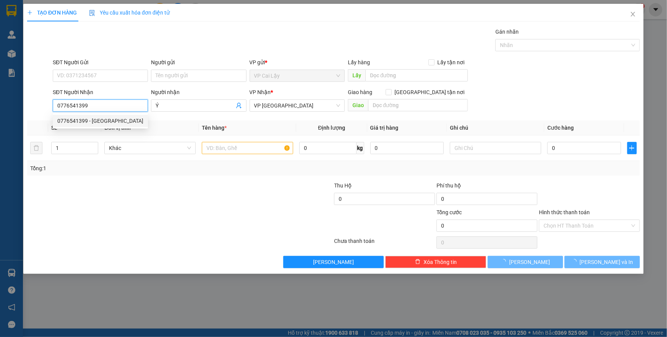
type input "20.000"
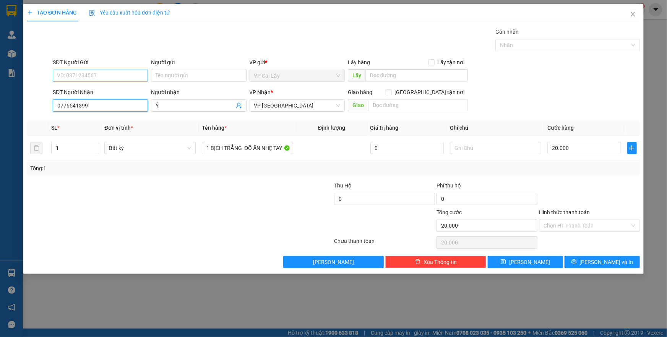
type input "0776541399"
click at [127, 75] on input "SĐT Người Gửi" at bounding box center [100, 76] width 95 height 12
click at [126, 104] on div "0784445838 - [GEOGRAPHIC_DATA]" at bounding box center [100, 103] width 86 height 8
type input "0784445838"
type input "ĐỨC"
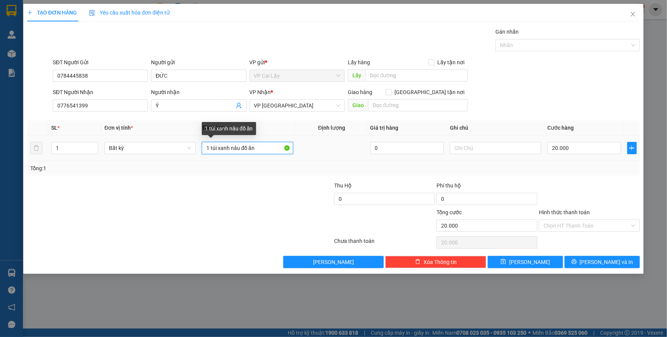
click at [242, 146] on input "1 túi xanh nâu đồ ăn" at bounding box center [247, 148] width 91 height 12
type input "1 túi xanh đồ ăn"
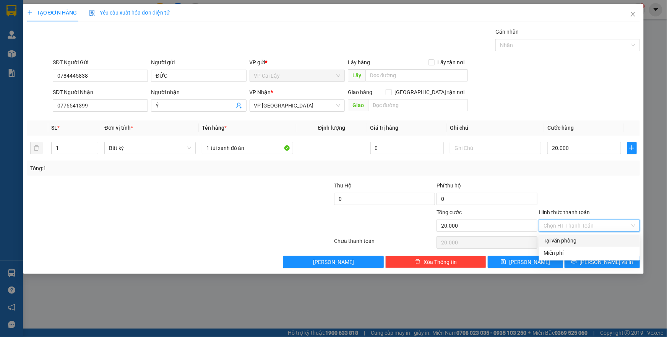
click at [580, 229] on input "Hình thức thanh toán" at bounding box center [587, 225] width 86 height 11
click at [574, 238] on div "Tại văn phòng" at bounding box center [590, 240] width 92 height 8
type input "0"
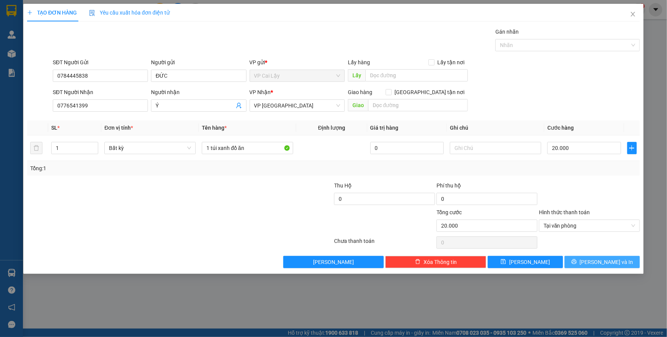
click at [583, 261] on button "[PERSON_NAME] và In" at bounding box center [602, 262] width 75 height 12
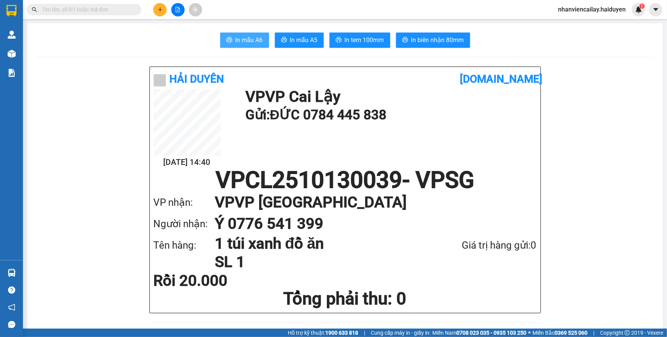
click at [251, 36] on span "In mẫu A6" at bounding box center [250, 40] width 28 height 10
click at [355, 35] on span "In tem 100mm" at bounding box center [364, 40] width 39 height 10
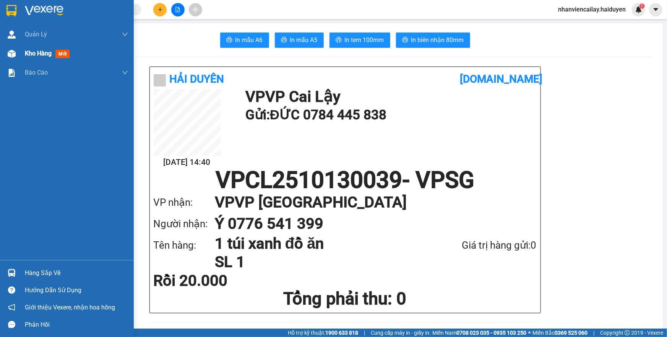
click at [22, 53] on div "Kho hàng mới" at bounding box center [67, 53] width 134 height 19
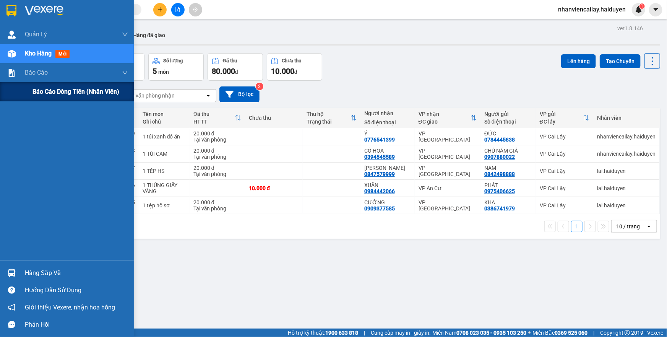
click at [47, 100] on div "Báo cáo dòng tiền (nhân viên)" at bounding box center [81, 91] width 96 height 19
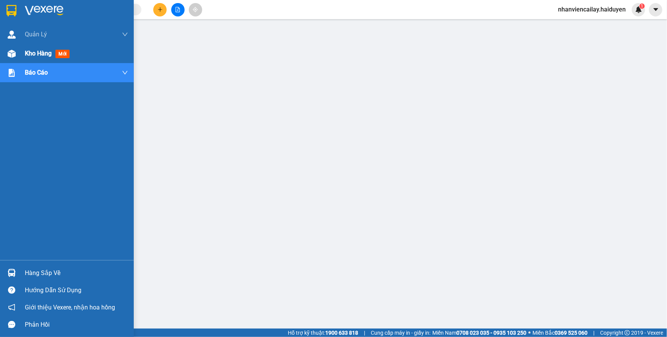
click at [20, 57] on div "Kho hàng mới" at bounding box center [67, 53] width 134 height 19
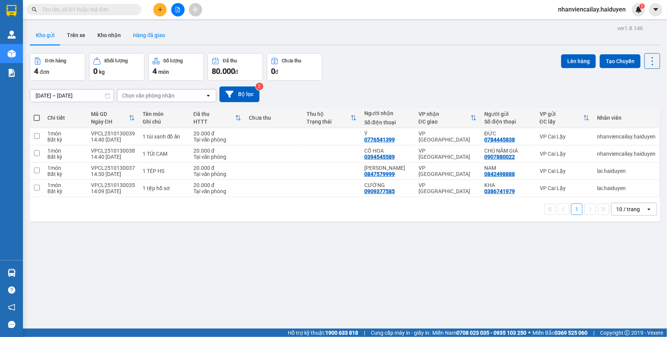
click at [149, 38] on button "Hàng đã giao" at bounding box center [149, 35] width 44 height 18
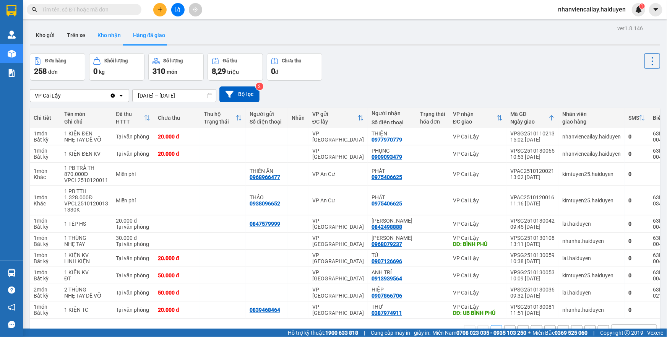
click at [104, 34] on button "Kho nhận" at bounding box center [109, 35] width 36 height 18
